Goal: Check status: Check status

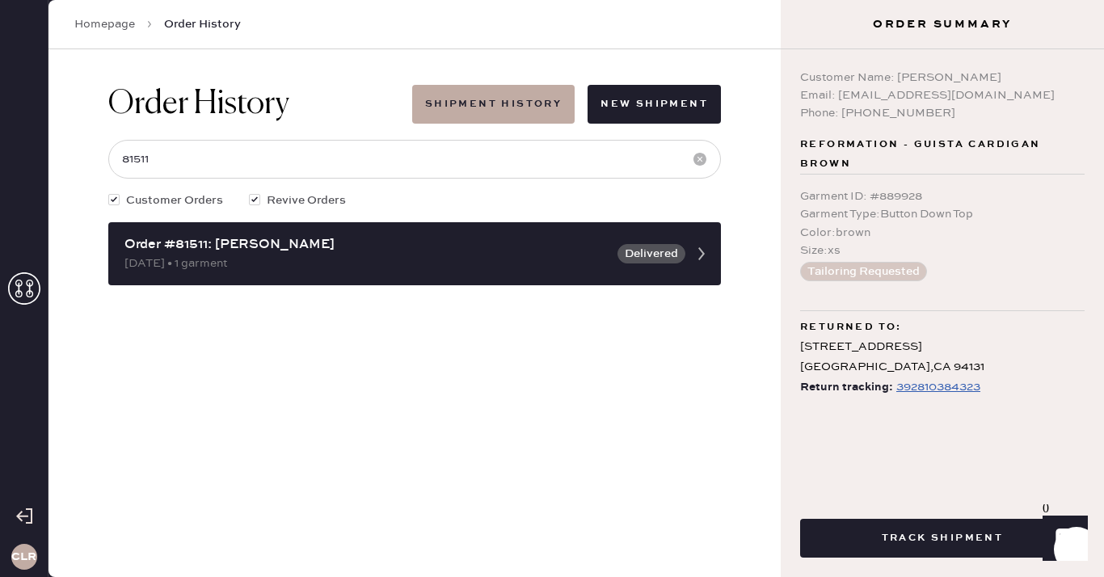
click at [19, 289] on use at bounding box center [24, 288] width 32 height 32
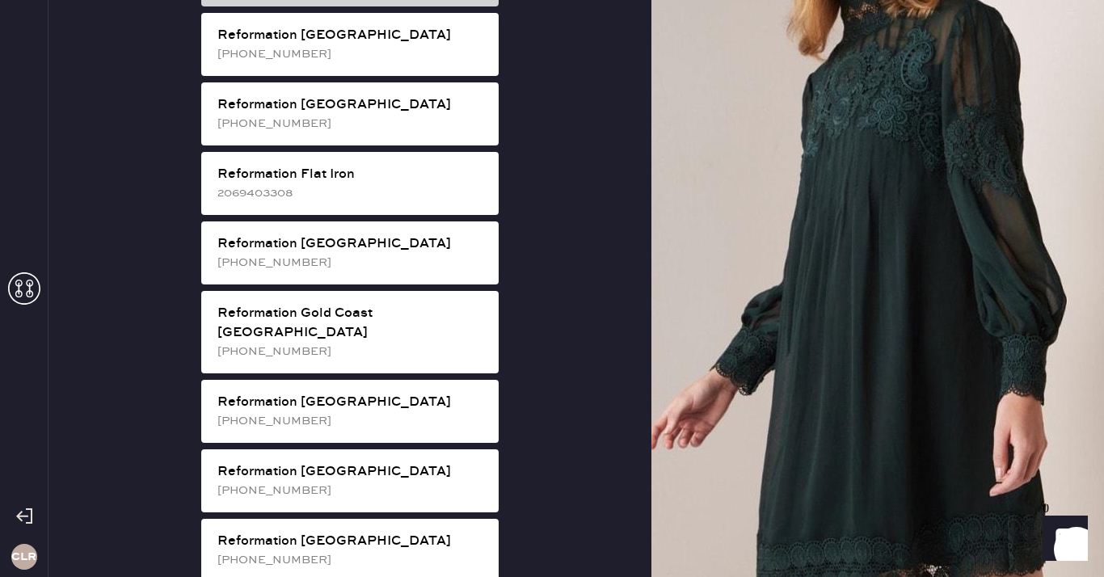
scroll to position [921, 0]
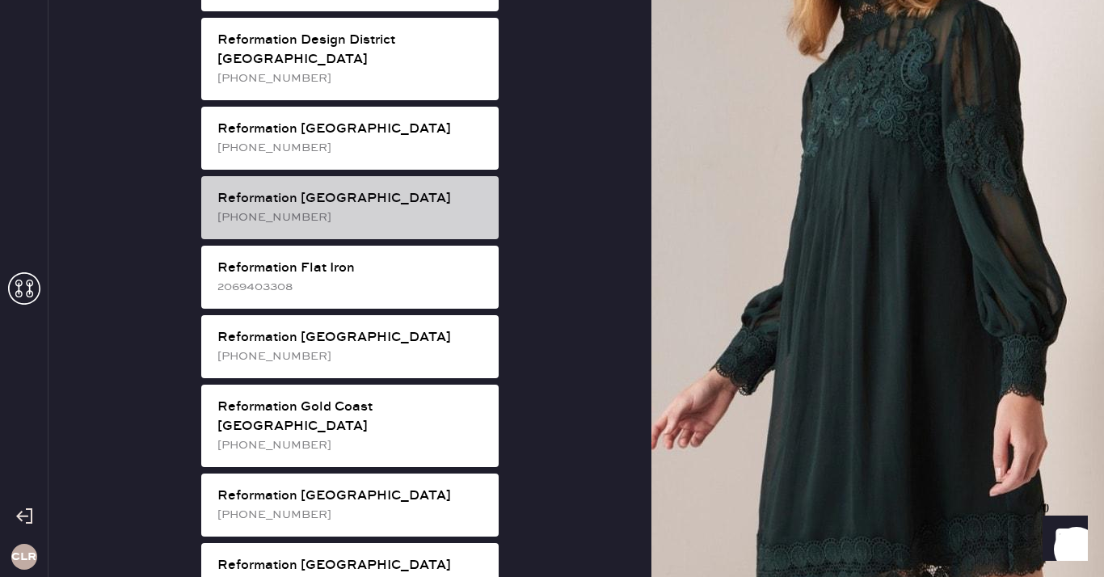
click at [385, 208] on div "[PHONE_NUMBER]" at bounding box center [351, 217] width 268 height 18
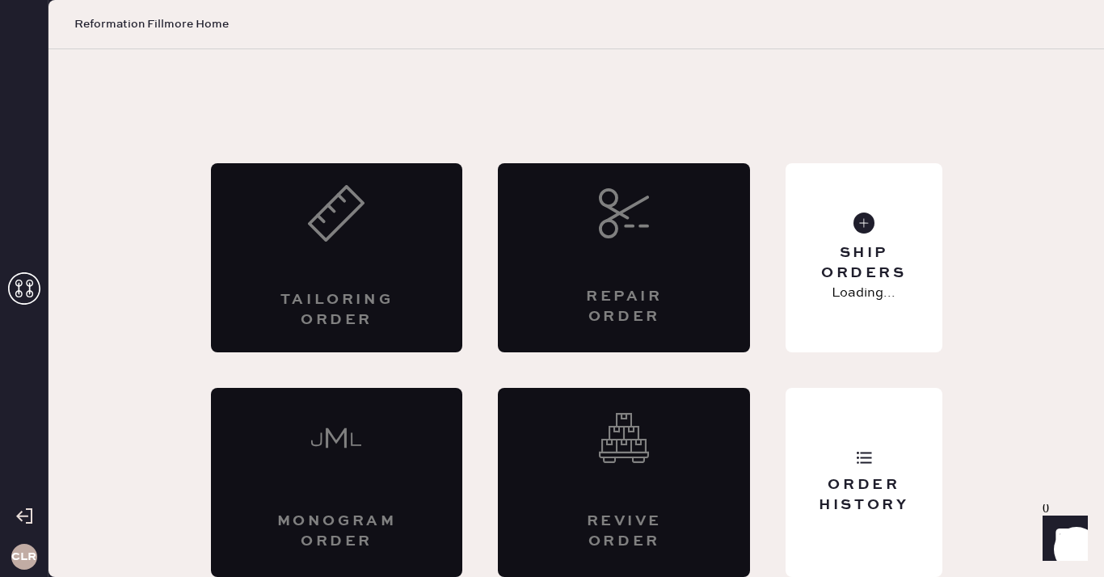
scroll to position [9, 0]
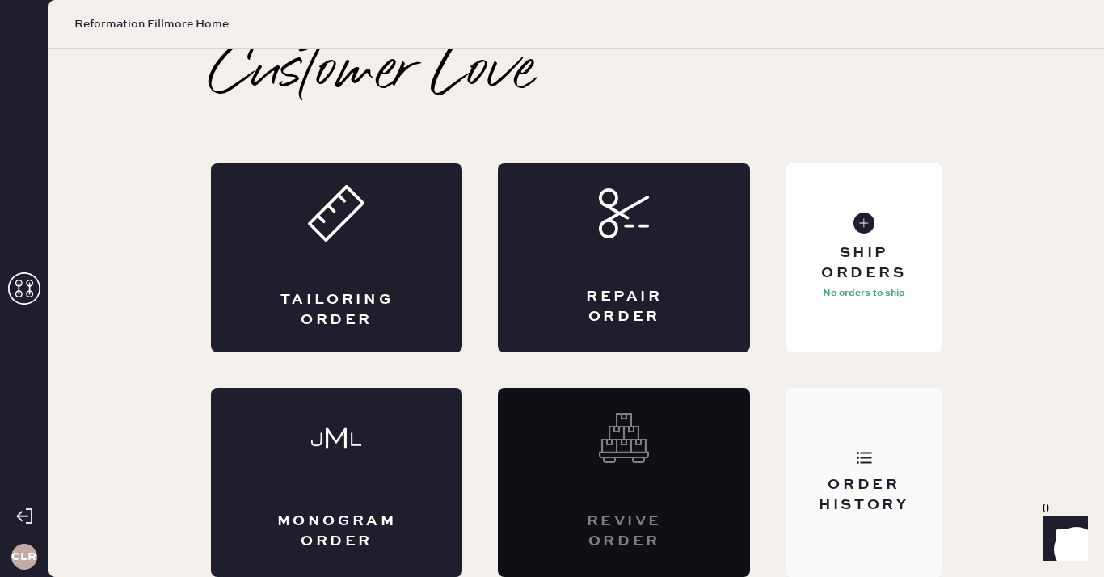
click at [873, 444] on div "Order History" at bounding box center [863, 482] width 156 height 189
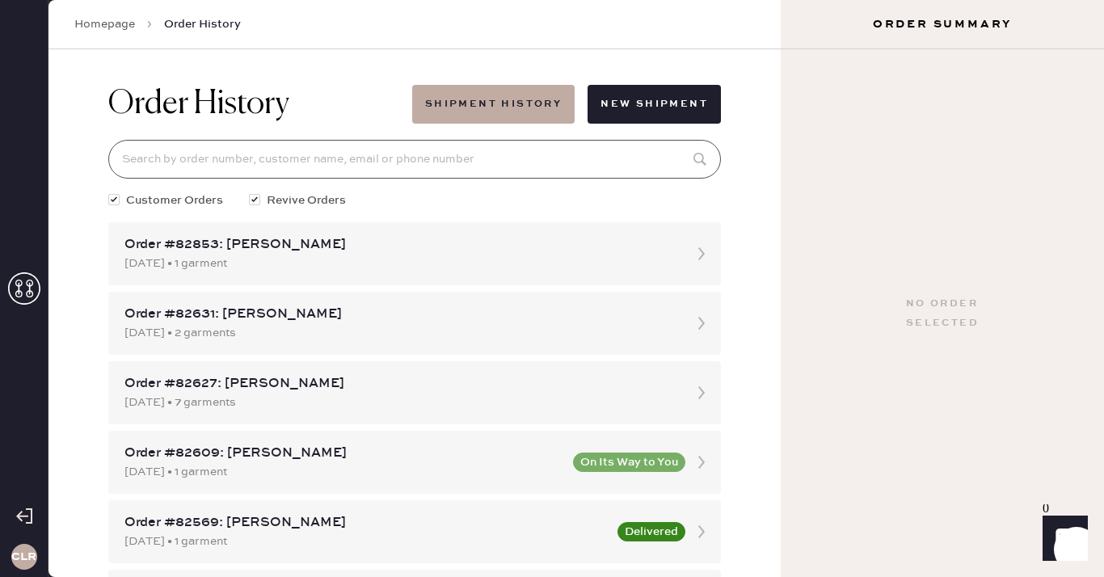
click at [435, 167] on input at bounding box center [414, 159] width 612 height 39
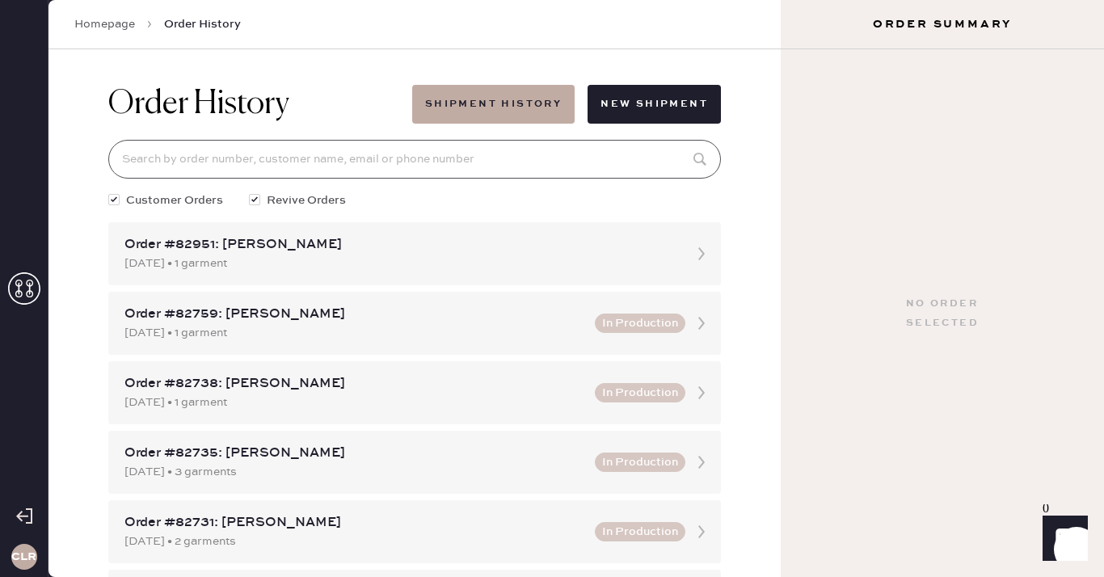
paste input "81184"
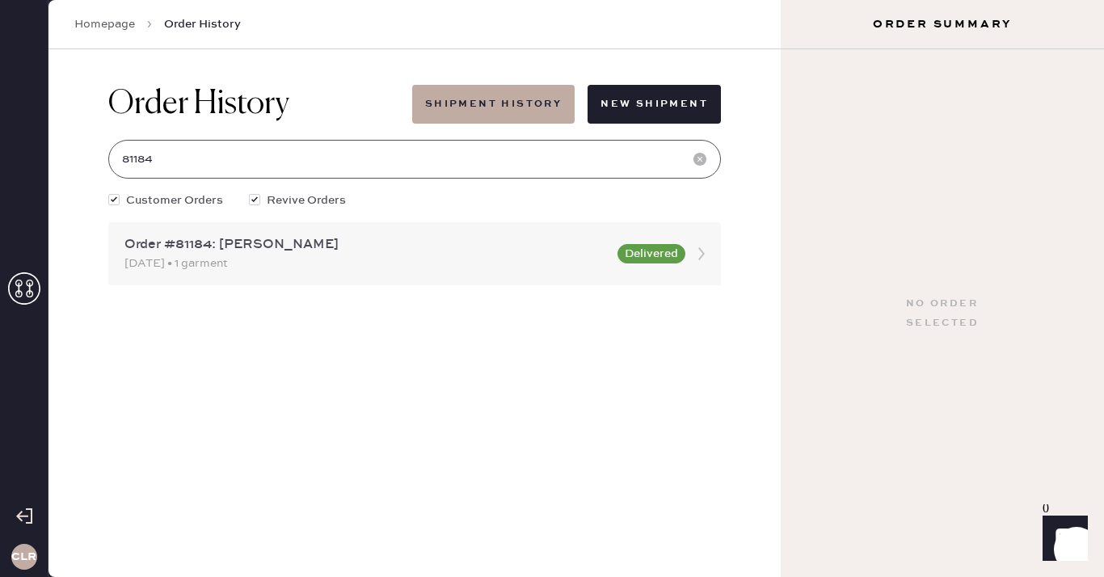
type input "81184"
click at [256, 250] on div "Order #81184: [PERSON_NAME]" at bounding box center [365, 244] width 483 height 19
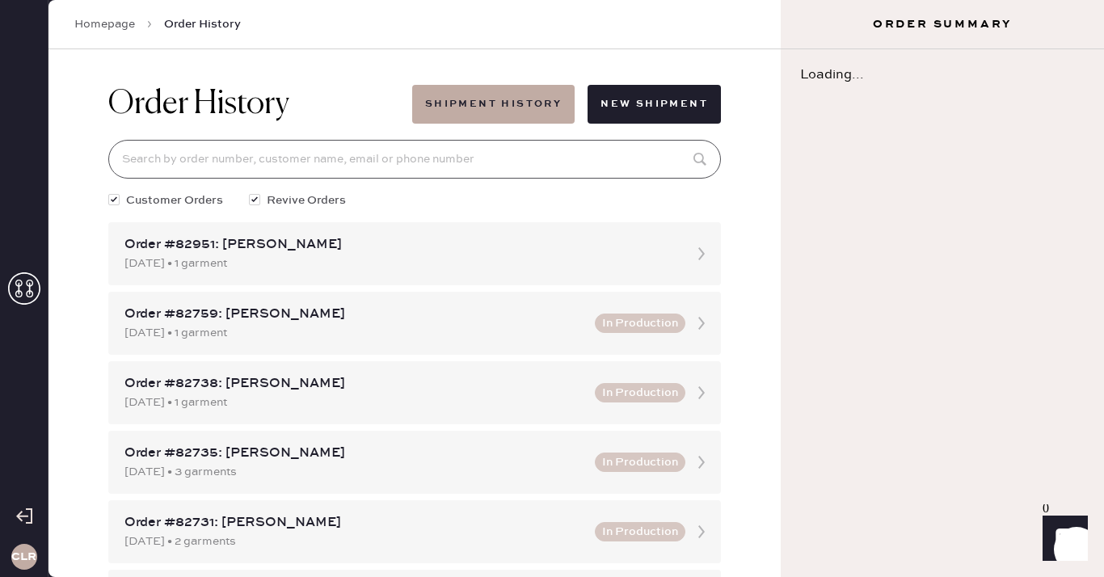
click at [293, 162] on input at bounding box center [414, 159] width 612 height 39
paste input "81184"
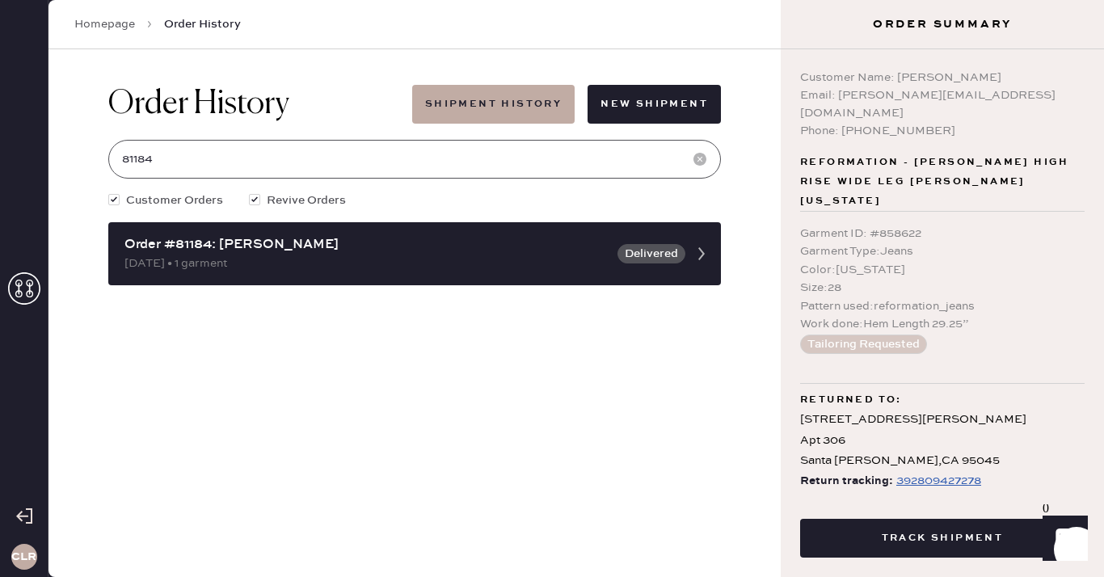
type input "81184"
drag, startPoint x: 897, startPoint y: 77, endPoint x: 1028, endPoint y: 78, distance: 130.9
click at [1028, 78] on div "Customer Name: [PERSON_NAME]" at bounding box center [942, 78] width 284 height 18
copy div "[PERSON_NAME]"
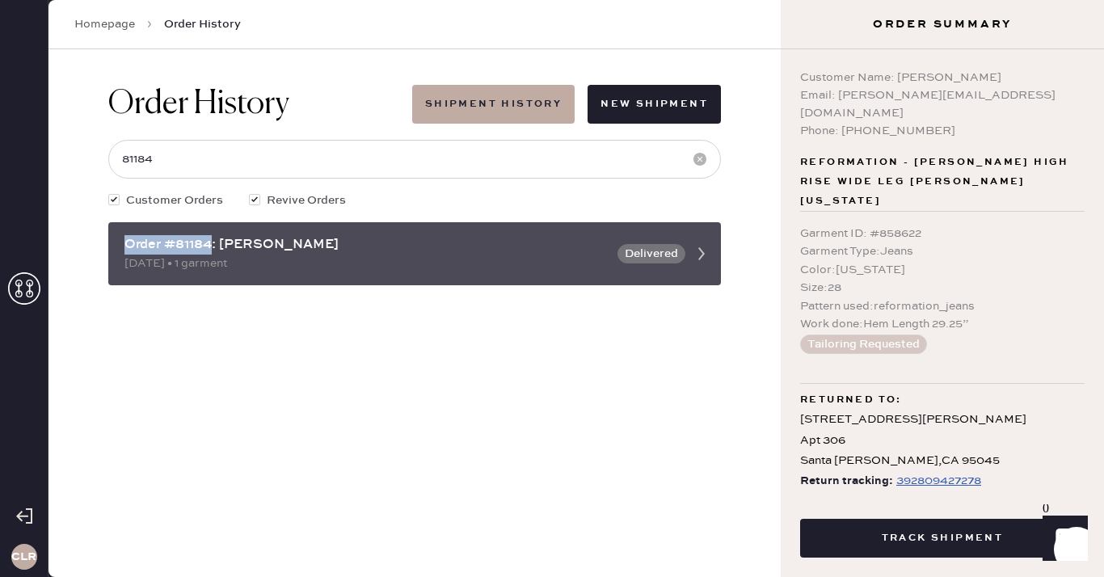
drag, startPoint x: 213, startPoint y: 245, endPoint x: 120, endPoint y: 245, distance: 93.7
click at [120, 245] on div "Order #81184: [PERSON_NAME] [DATE] • 1 garment Delivered" at bounding box center [414, 253] width 612 height 63
copy div "Order #81184"
